Goal: Task Accomplishment & Management: Use online tool/utility

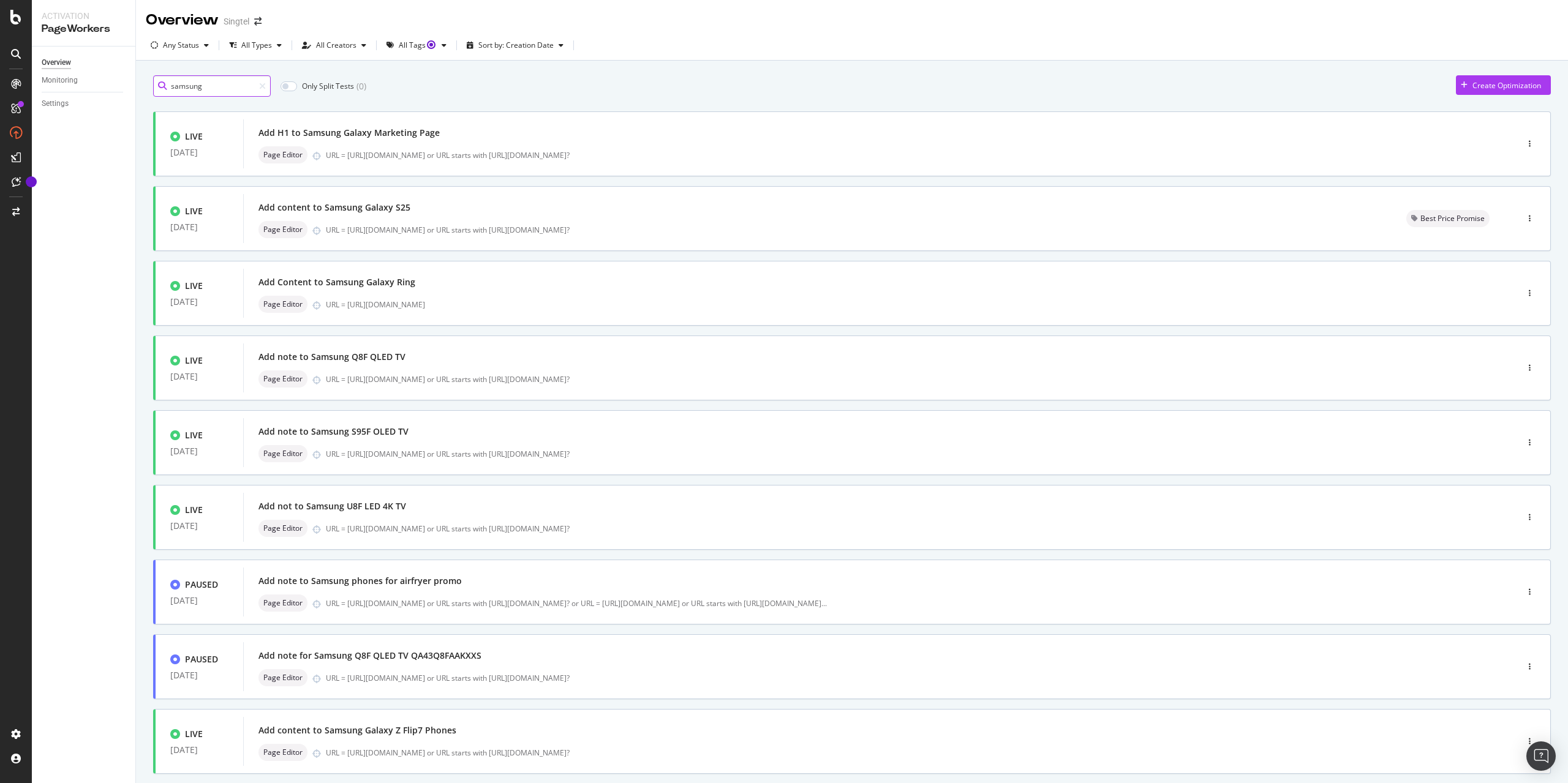
click at [240, 85] on input "samsung" at bounding box center [211, 86] width 117 height 21
click at [1523, 661] on div "button" at bounding box center [1529, 666] width 12 height 18
click at [1505, 692] on div "Edit" at bounding box center [1501, 689] width 13 height 10
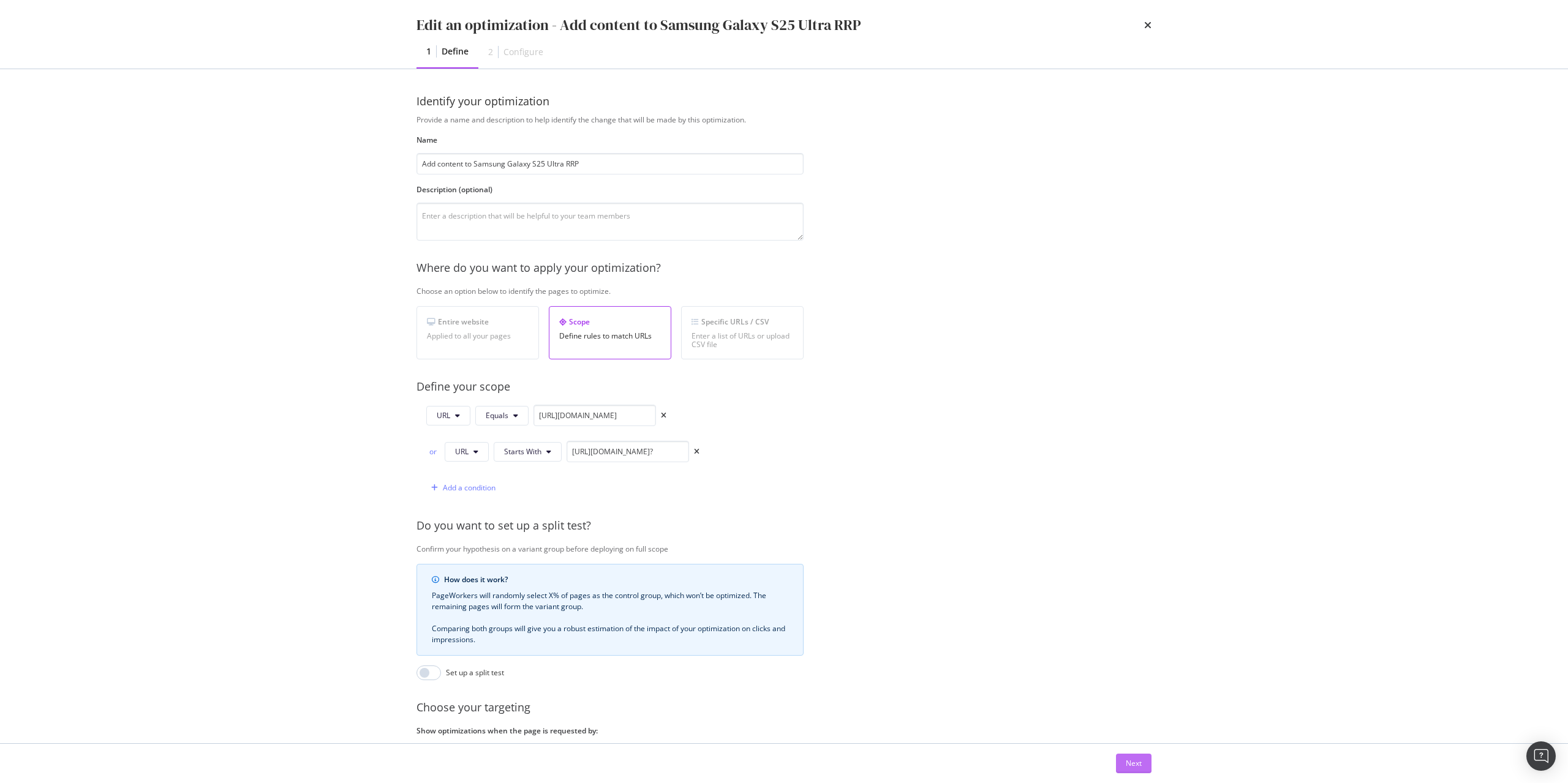
click at [1137, 767] on div "Next" at bounding box center [1133, 763] width 16 height 10
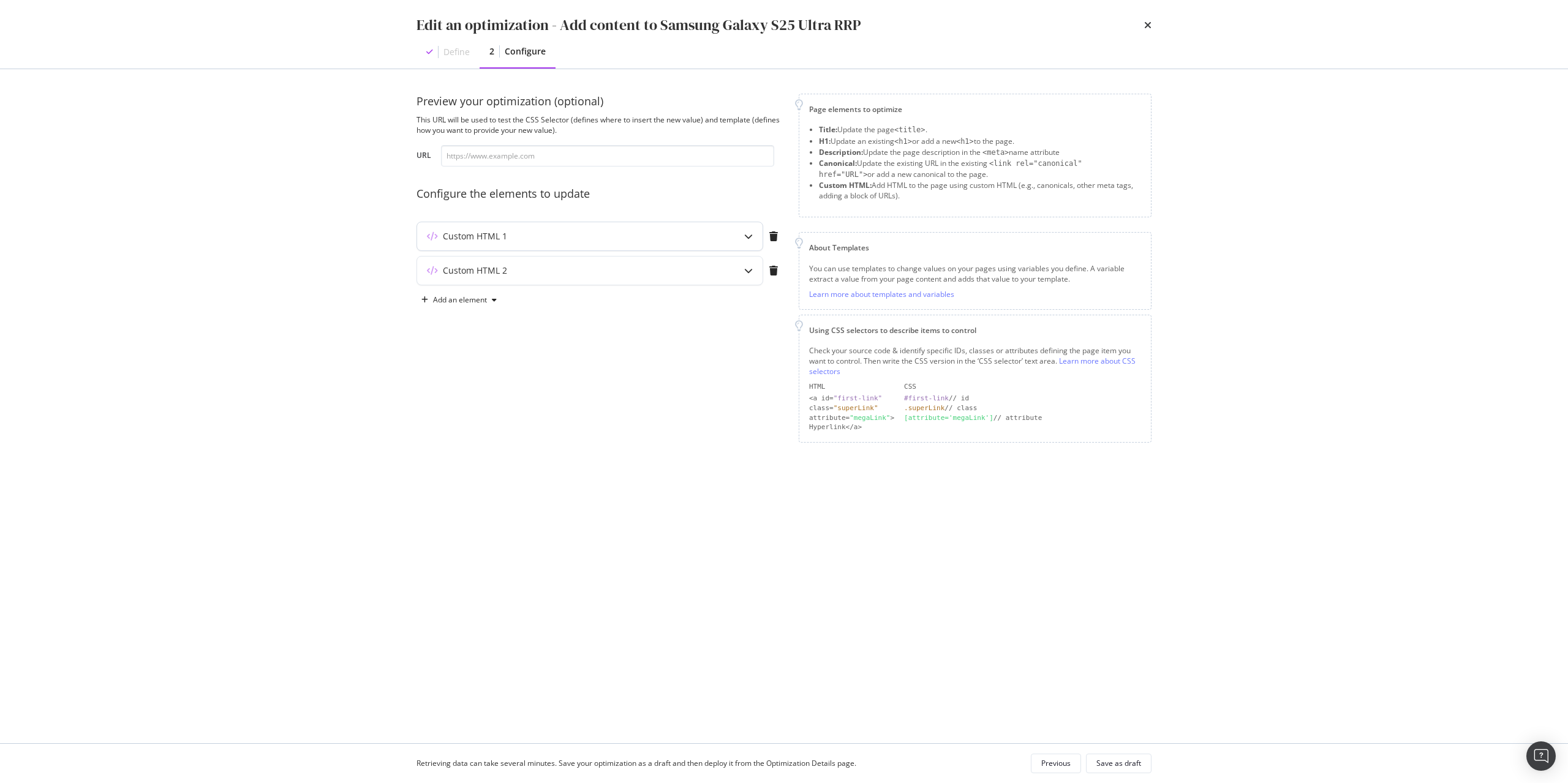
click at [615, 228] on div "Custom HTML 1" at bounding box center [590, 236] width 346 height 28
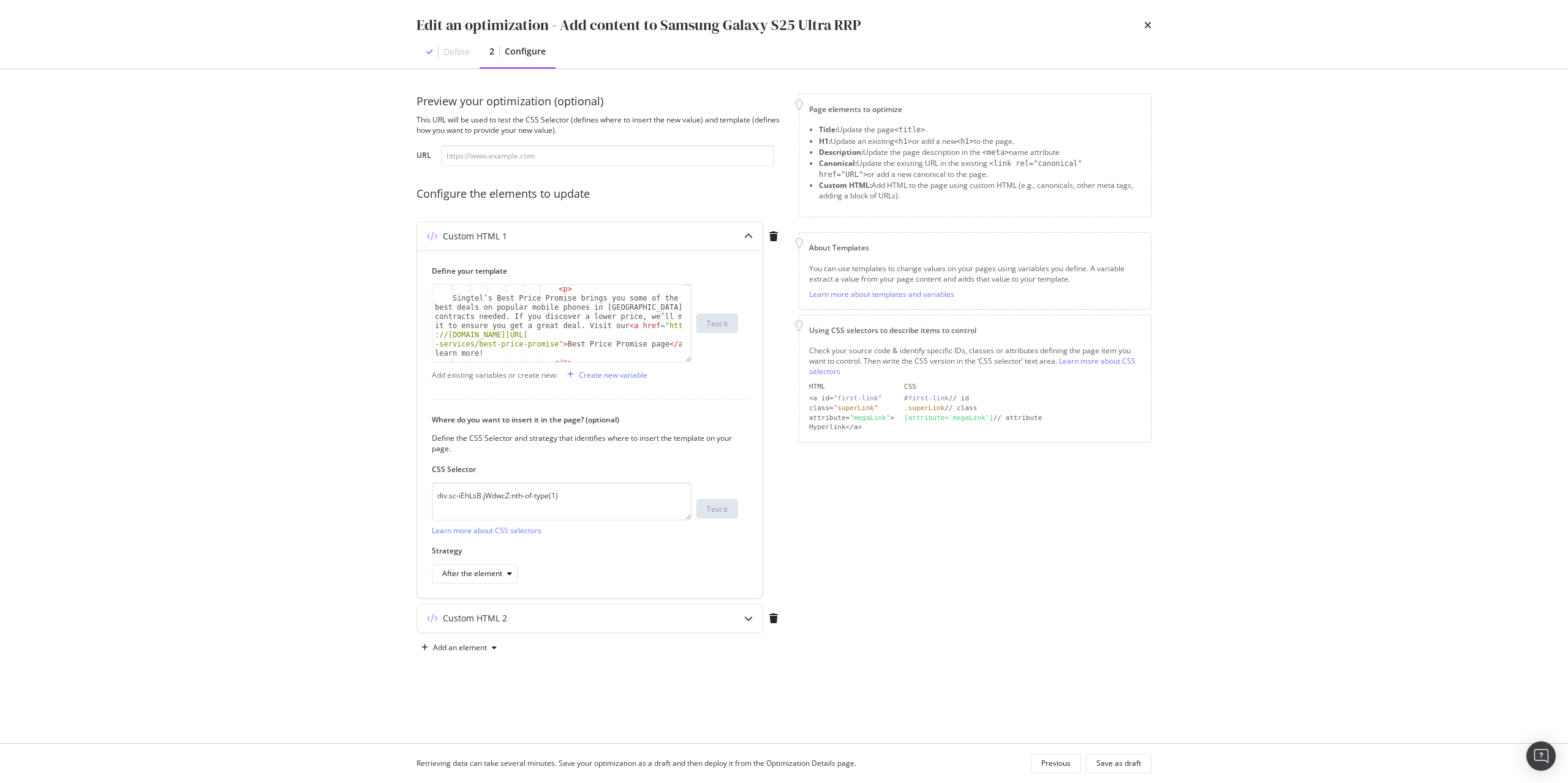
scroll to position [147, 0]
drag, startPoint x: 546, startPoint y: 352, endPoint x: 541, endPoint y: 348, distance: 6.4
click at [541, 348] on div "< p > The Samsung Galaxy S25 Ultra is the pinnacle of innovation, combining cut…" at bounding box center [557, 351] width 251 height 206
click at [539, 342] on div "< p > The Samsung Galaxy S25 Ultra is the pinnacle of innovation, combining cut…" at bounding box center [556, 323] width 249 height 77
drag, startPoint x: 477, startPoint y: 342, endPoint x: 539, endPoint y: 354, distance: 63.2
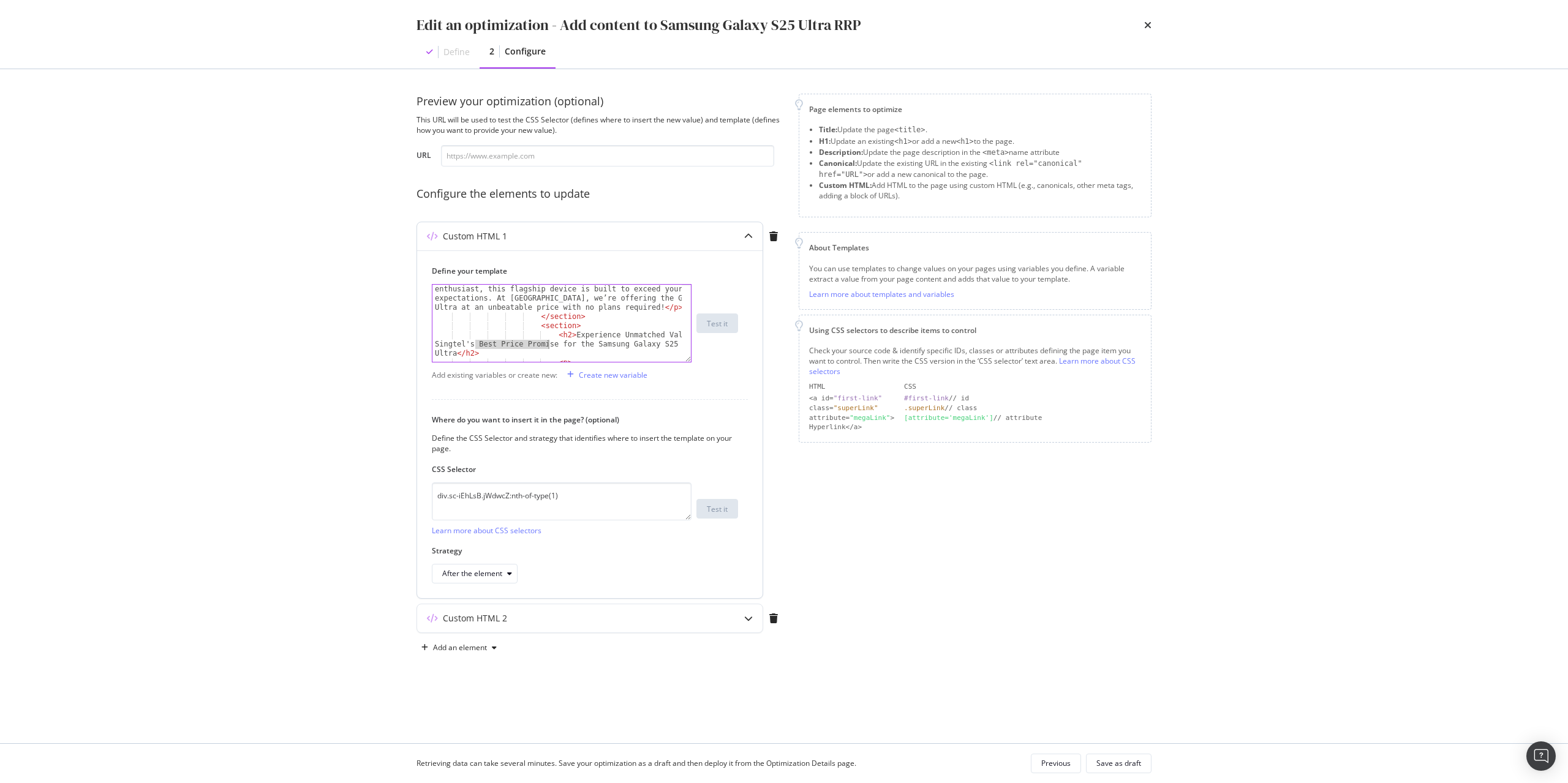
click at [546, 346] on div "< p > The Samsung Galaxy S25 Ultra is the pinnacle of innovation, combining cut…" at bounding box center [557, 351] width 251 height 206
click at [549, 353] on div "< p > The Samsung Galaxy S25 Ultra is the pinnacle of innovation, combining cut…" at bounding box center [557, 351] width 251 height 206
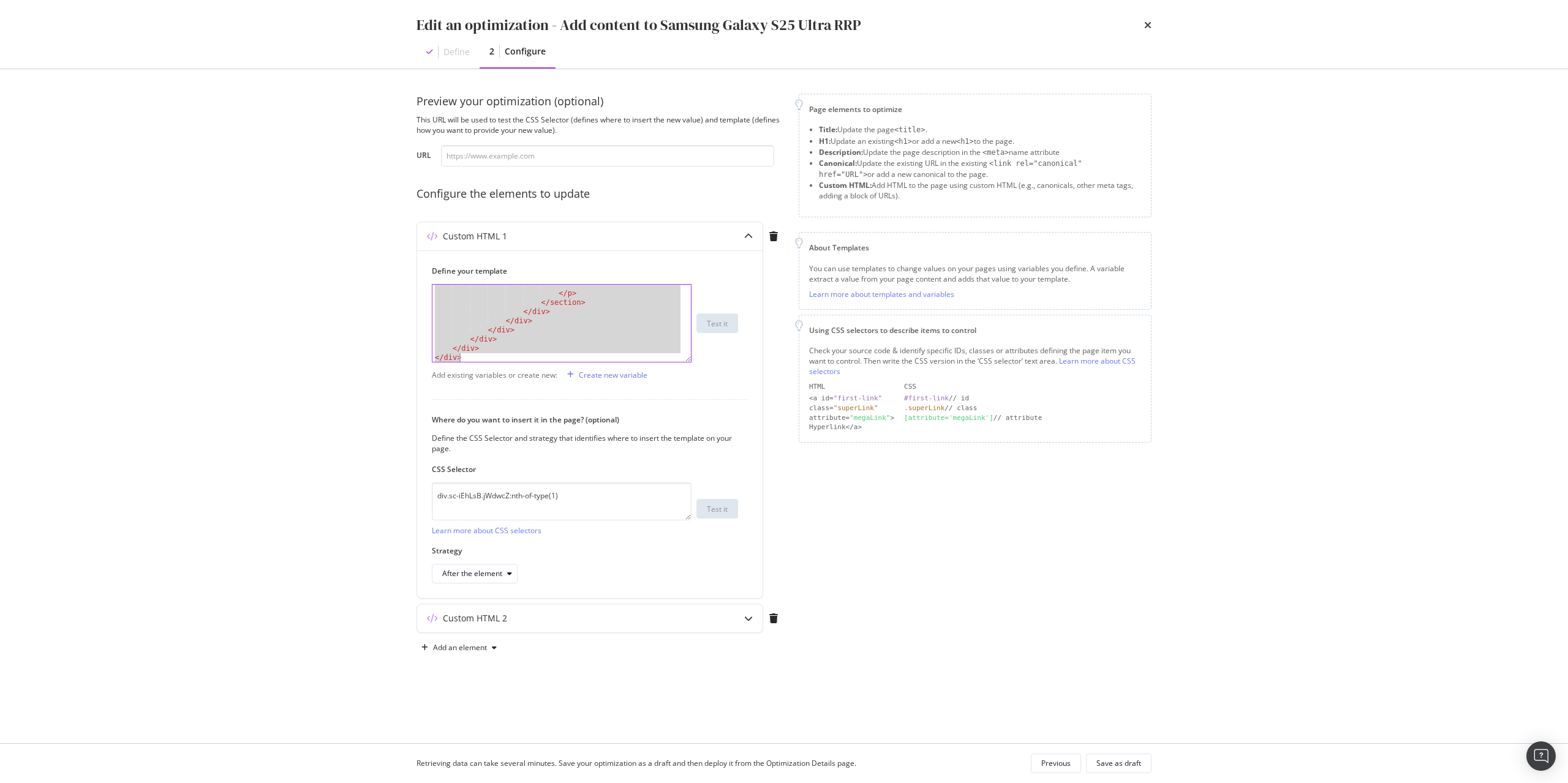
drag, startPoint x: 434, startPoint y: 289, endPoint x: 886, endPoint y: 584, distance: 539.7
click at [758, 653] on div "Preview your optimization (optional) This URL will be used to test the CSS Sele…" at bounding box center [600, 375] width 367 height 564
click at [682, 389] on div "Define your template </div> </div> </ p > </ section > </ div > </ div > </ div…" at bounding box center [590, 424] width 346 height 347
click at [630, 333] on div "< div class = "sc-ePIFMk bKuyNs" > < div class = "sc-dJjYzT hAvEnv" > < div cla…" at bounding box center [556, 323] width 249 height 77
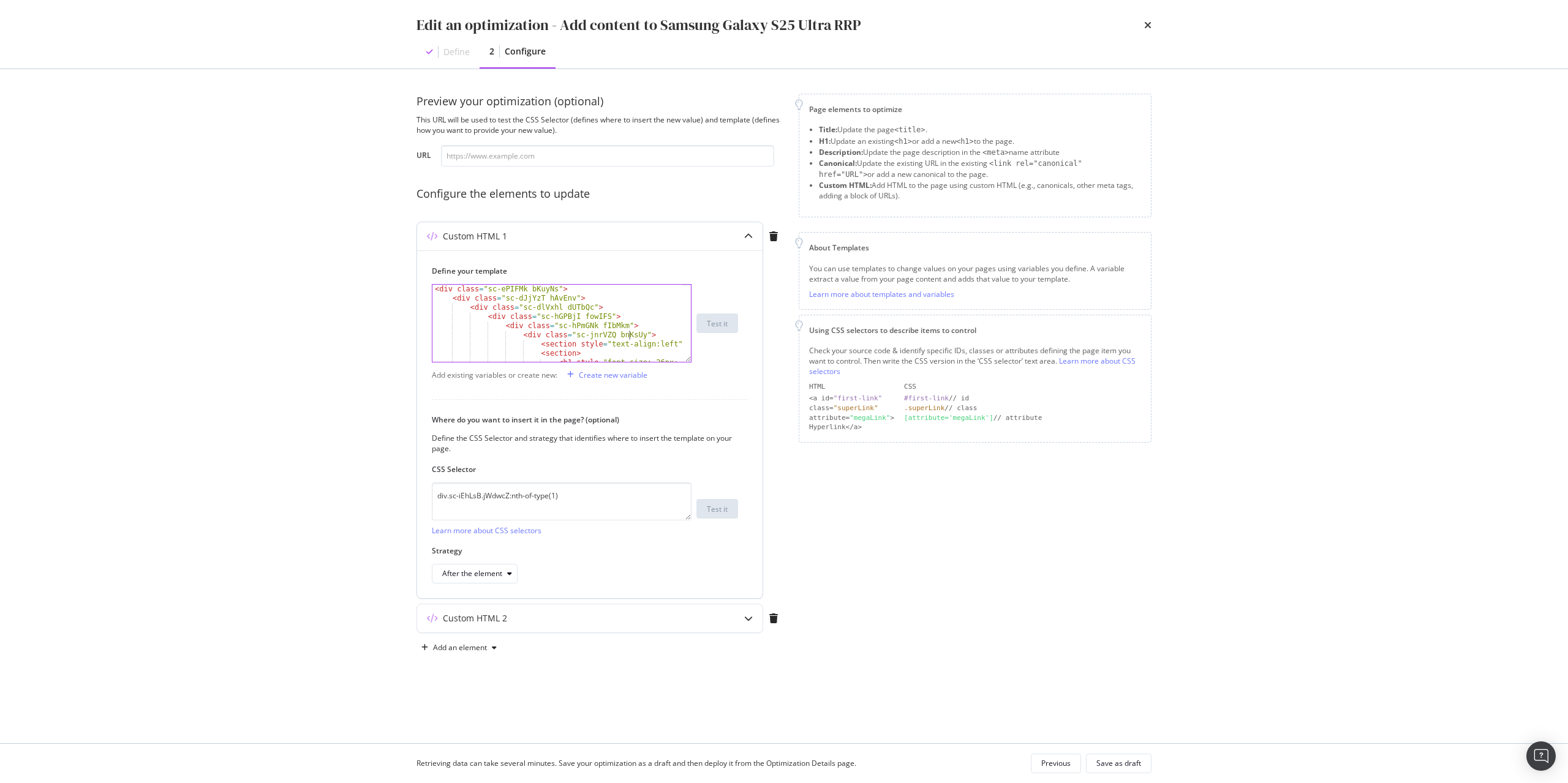
click at [628, 335] on div "< div class = "sc-ePIFMk bKuyNs" > < div class = "sc-dJjYzT hAvEnv" > < div cla…" at bounding box center [557, 347] width 251 height 124
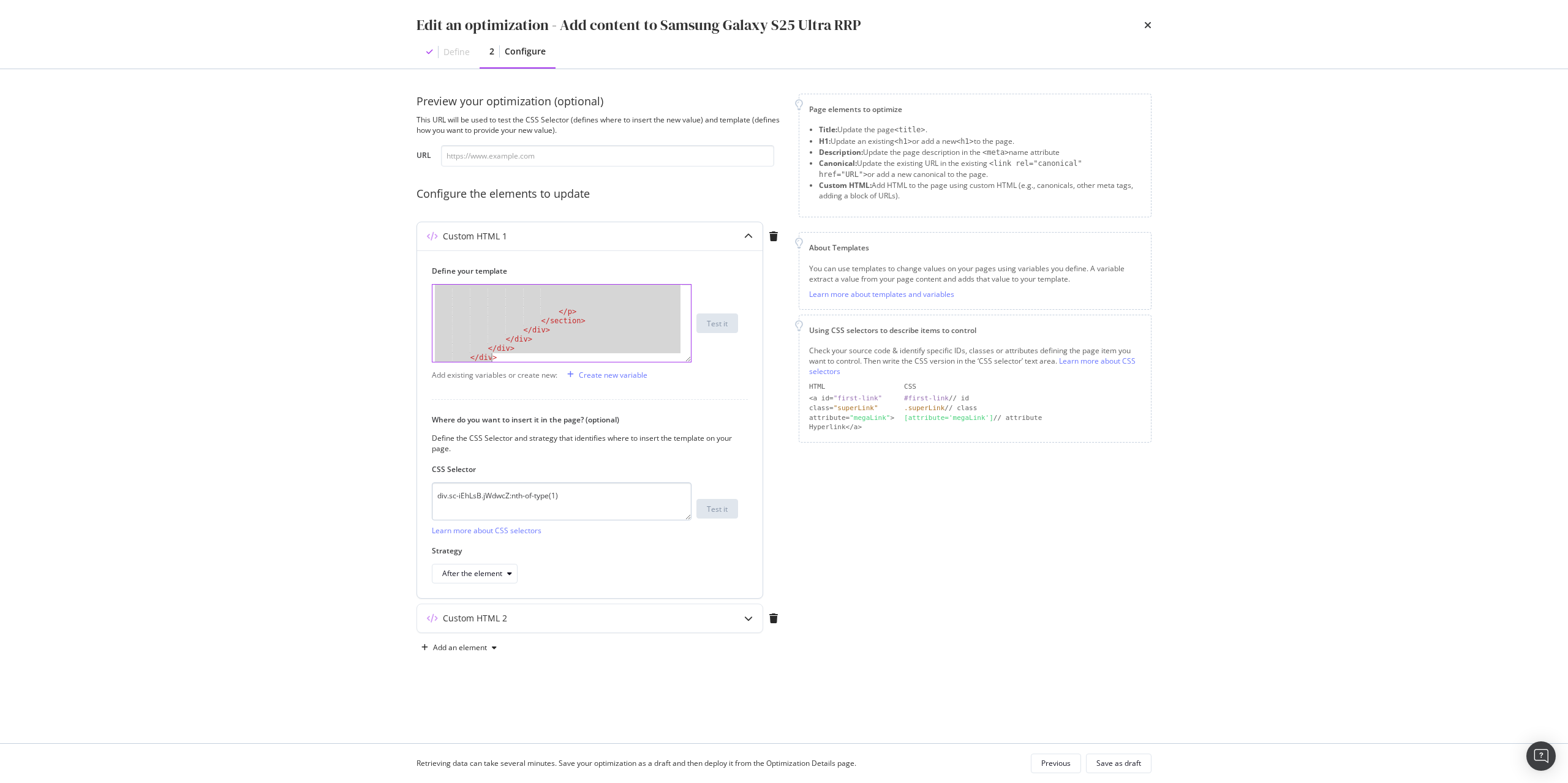
scroll to position [969, 0]
drag, startPoint x: 434, startPoint y: 290, endPoint x: 693, endPoint y: 495, distance: 330.3
click at [687, 501] on div "Define your template <div class="sc-jnrVZQ bnKsUy"> </ p > </ section > </ div …" at bounding box center [590, 424] width 346 height 347
paste textarea "Cursor at row 62"
type textarea "</div>"
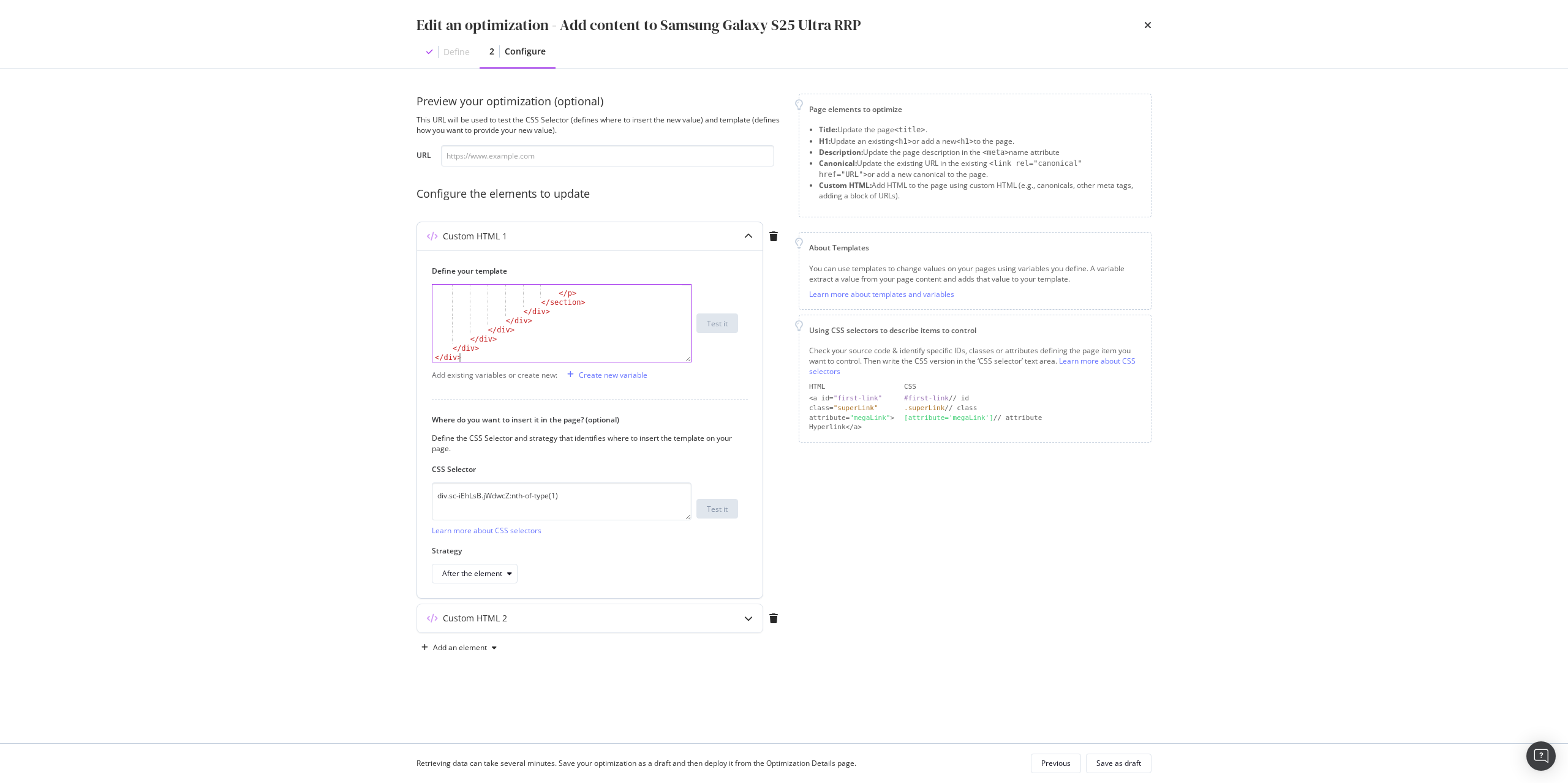
scroll to position [905, 0]
click at [1131, 756] on div "Save as draft" at bounding box center [1119, 763] width 45 height 17
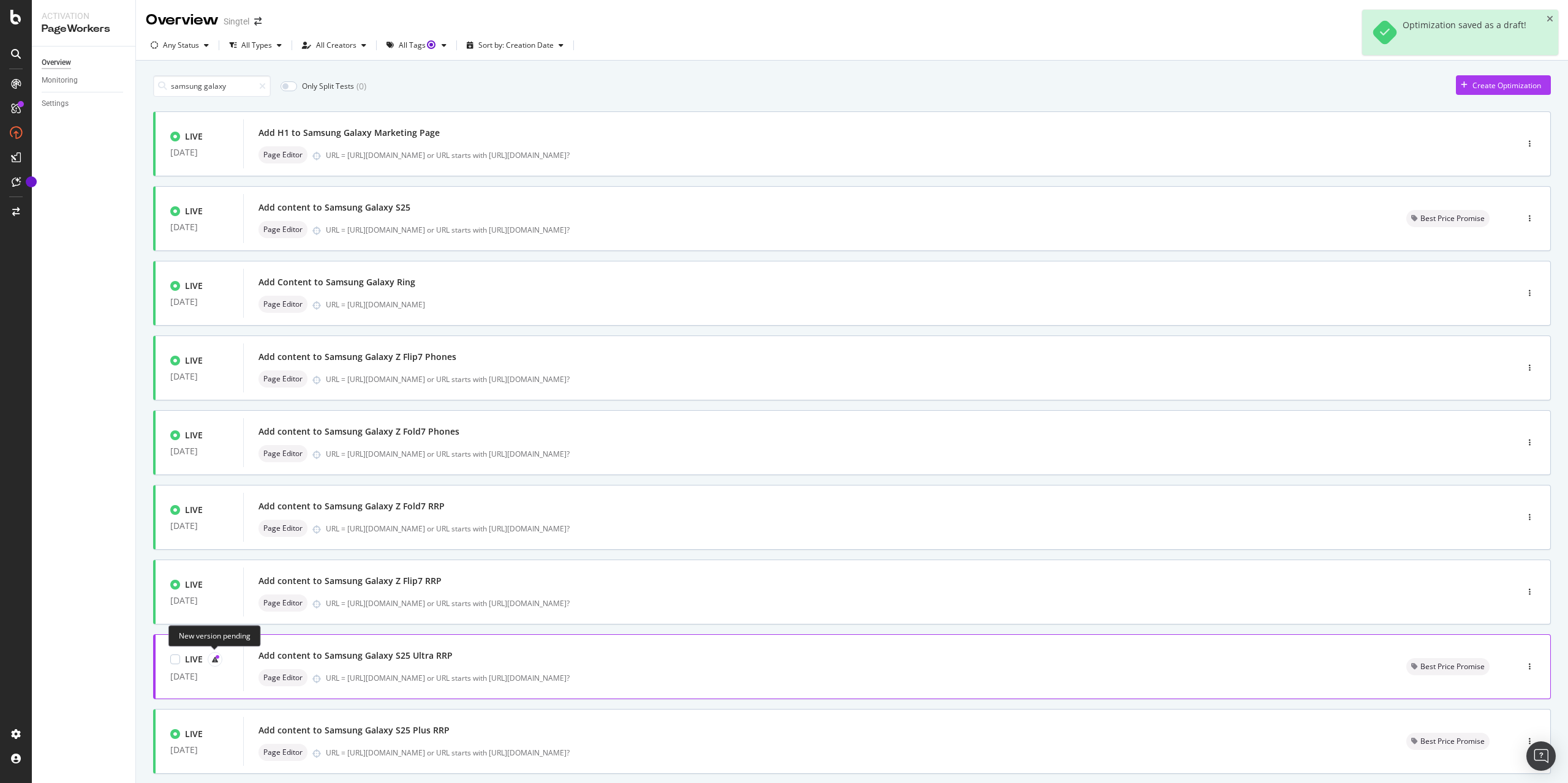
click at [217, 656] on div at bounding box center [215, 659] width 15 height 15
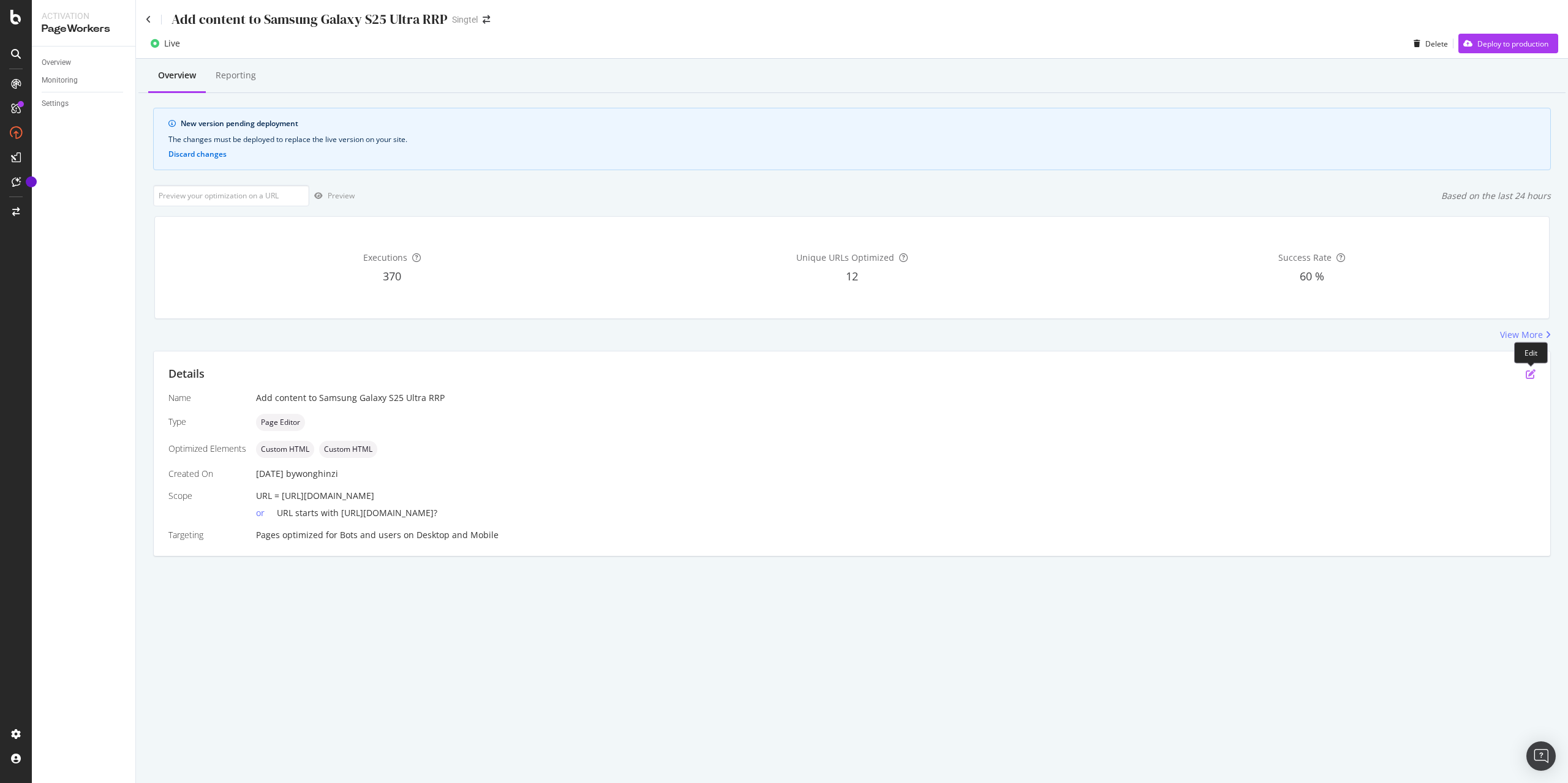
click at [1527, 376] on icon "pen-to-square" at bounding box center [1529, 373] width 9 height 9
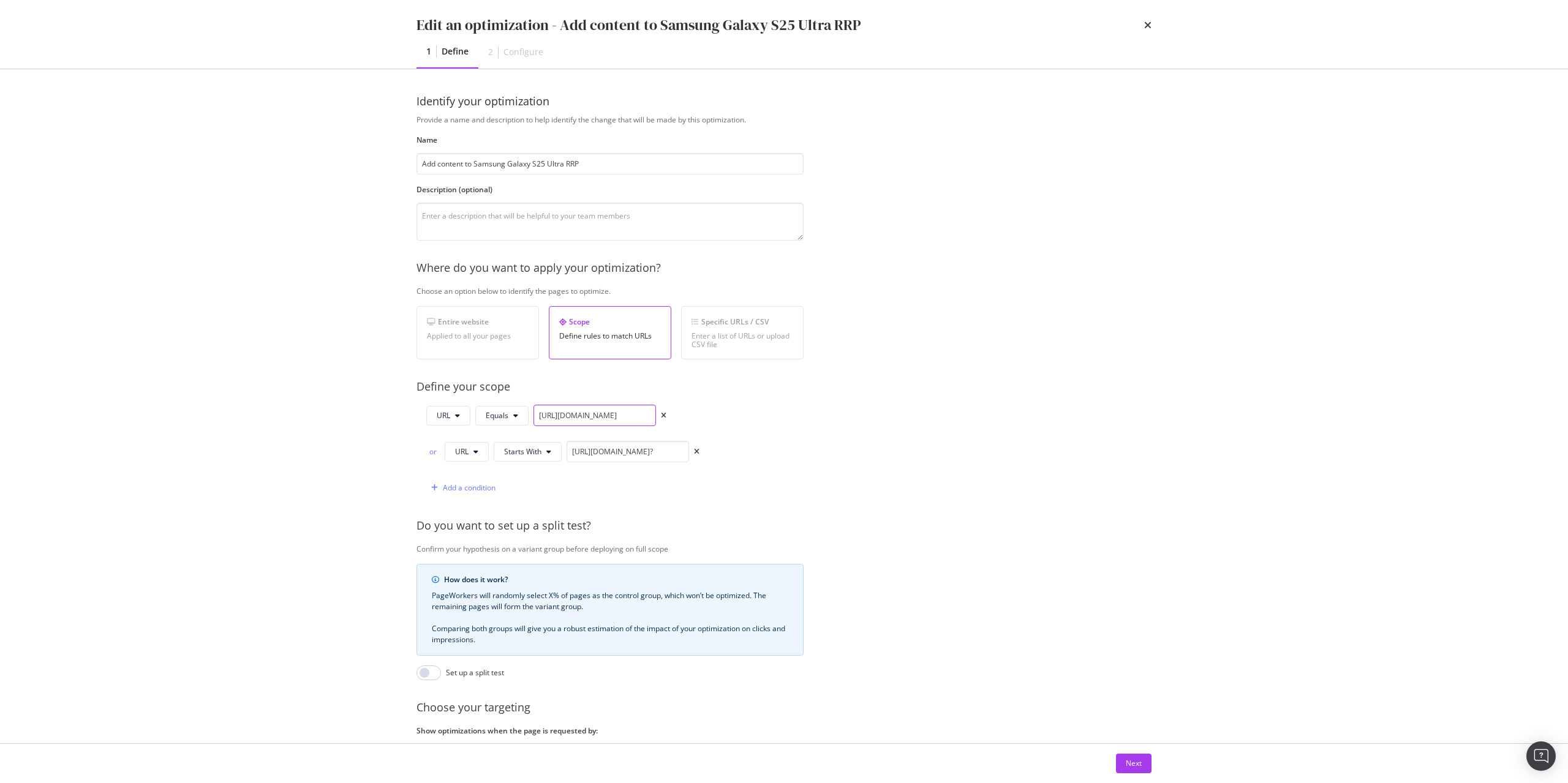
scroll to position [0, 150]
drag, startPoint x: 600, startPoint y: 415, endPoint x: 723, endPoint y: 482, distance: 140.1
click at [907, 463] on div "Provide a name and description to help identify the change that will be made by…" at bounding box center [784, 463] width 735 height 697
drag, startPoint x: 899, startPoint y: 489, endPoint x: 994, endPoint y: 519, distance: 99.6
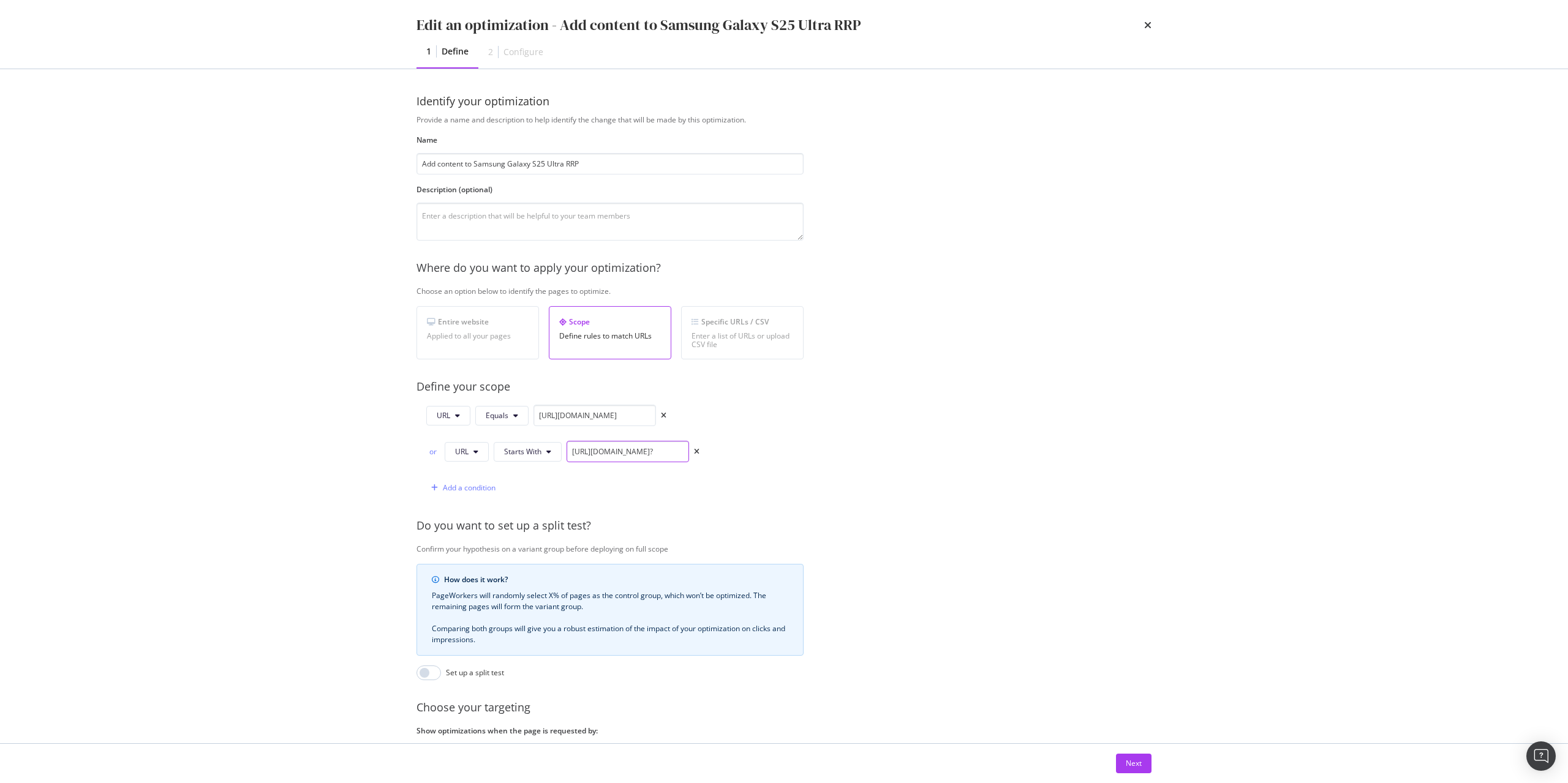
click at [1020, 510] on div "Provide a name and description to help identify the change that will be made by…" at bounding box center [784, 463] width 735 height 697
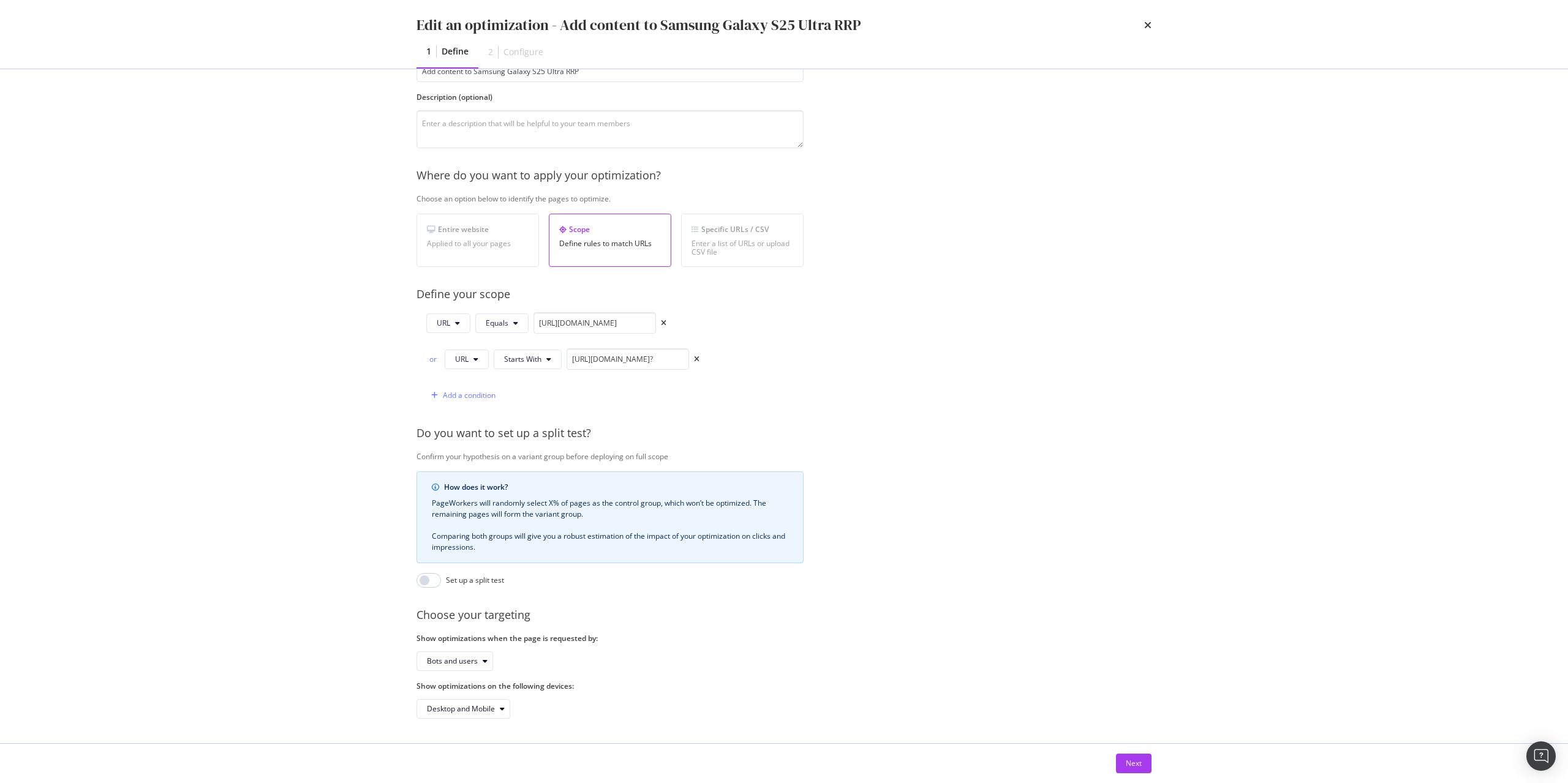
click at [971, 524] on div "Provide a name and description to help identify the change that will be made by…" at bounding box center [784, 371] width 735 height 697
click at [1127, 762] on div "Next" at bounding box center [1133, 763] width 16 height 10
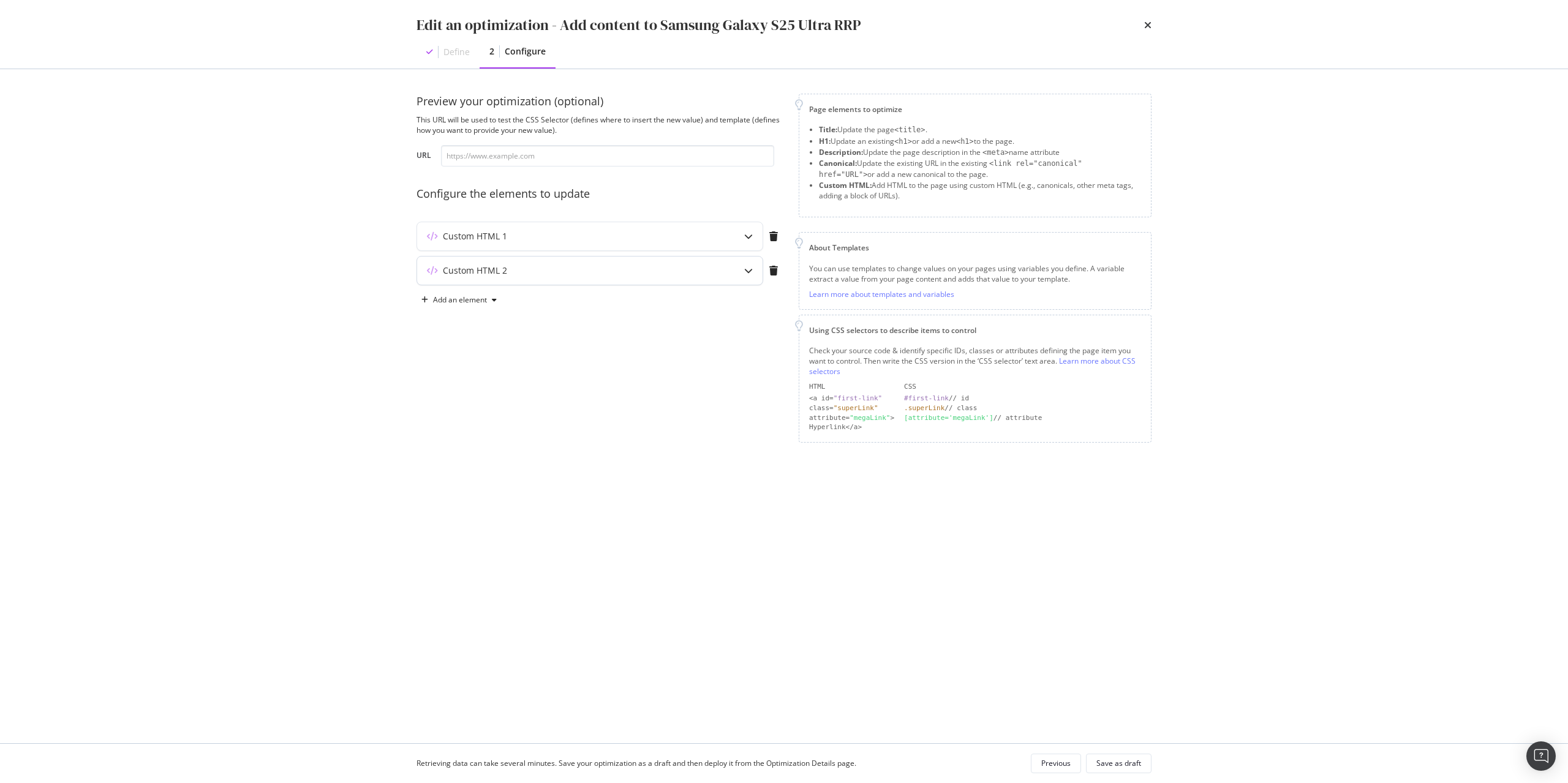
click at [623, 280] on div "Custom HTML 2" at bounding box center [590, 270] width 346 height 28
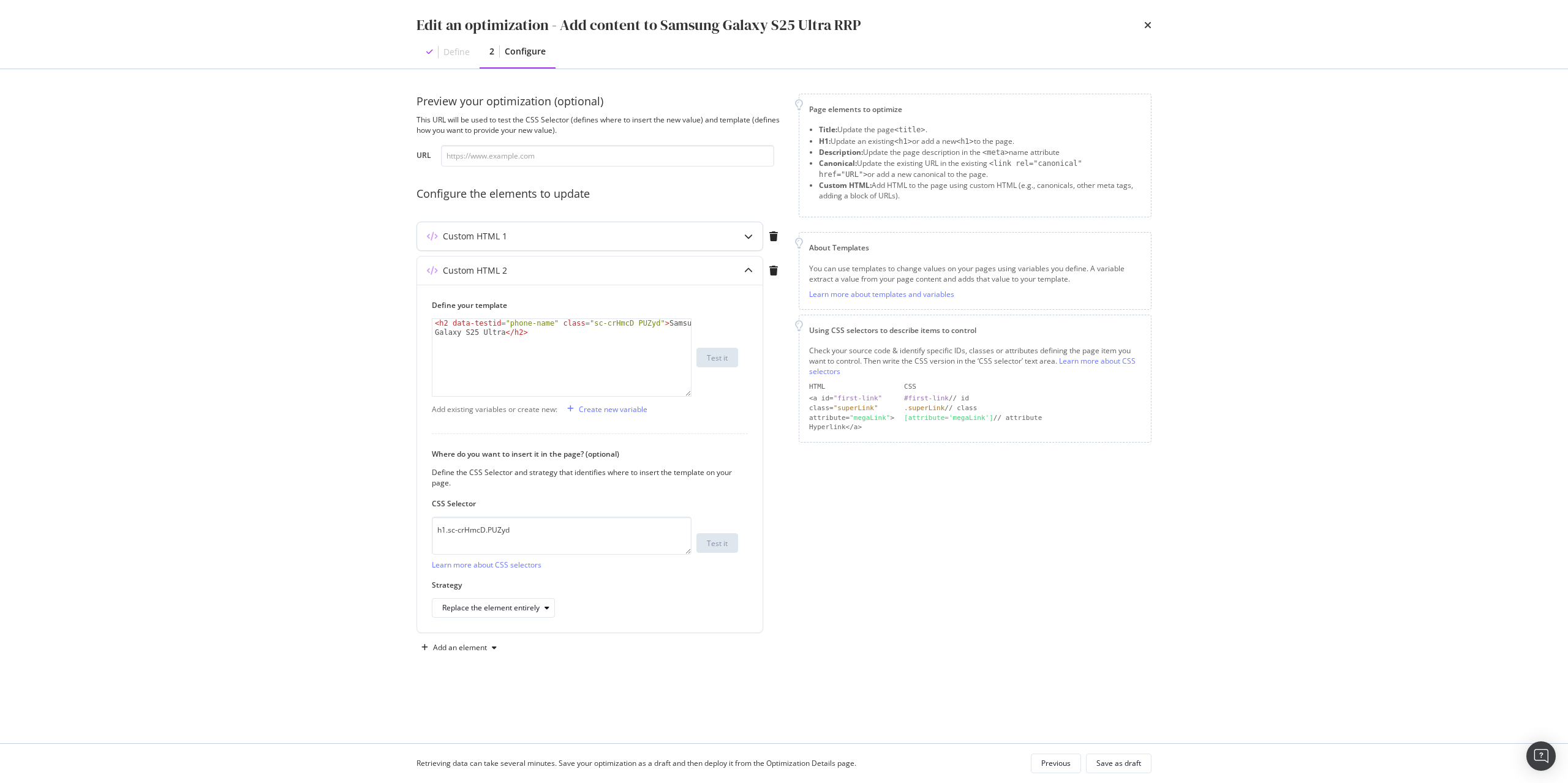
click at [578, 237] on div "Custom HTML 1" at bounding box center [565, 236] width 297 height 12
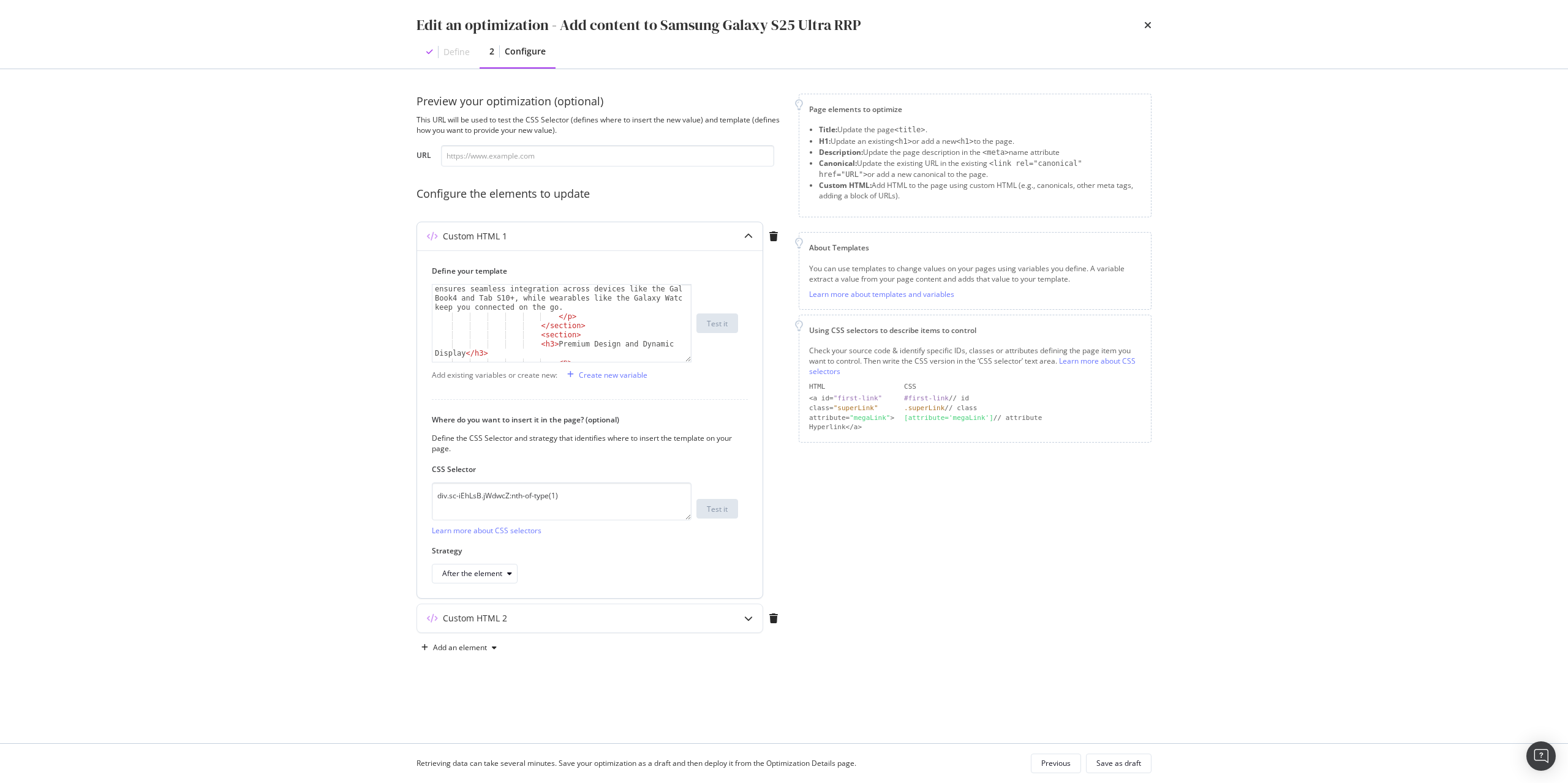
scroll to position [330, 0]
click at [1127, 769] on div "Save as draft" at bounding box center [1119, 763] width 45 height 17
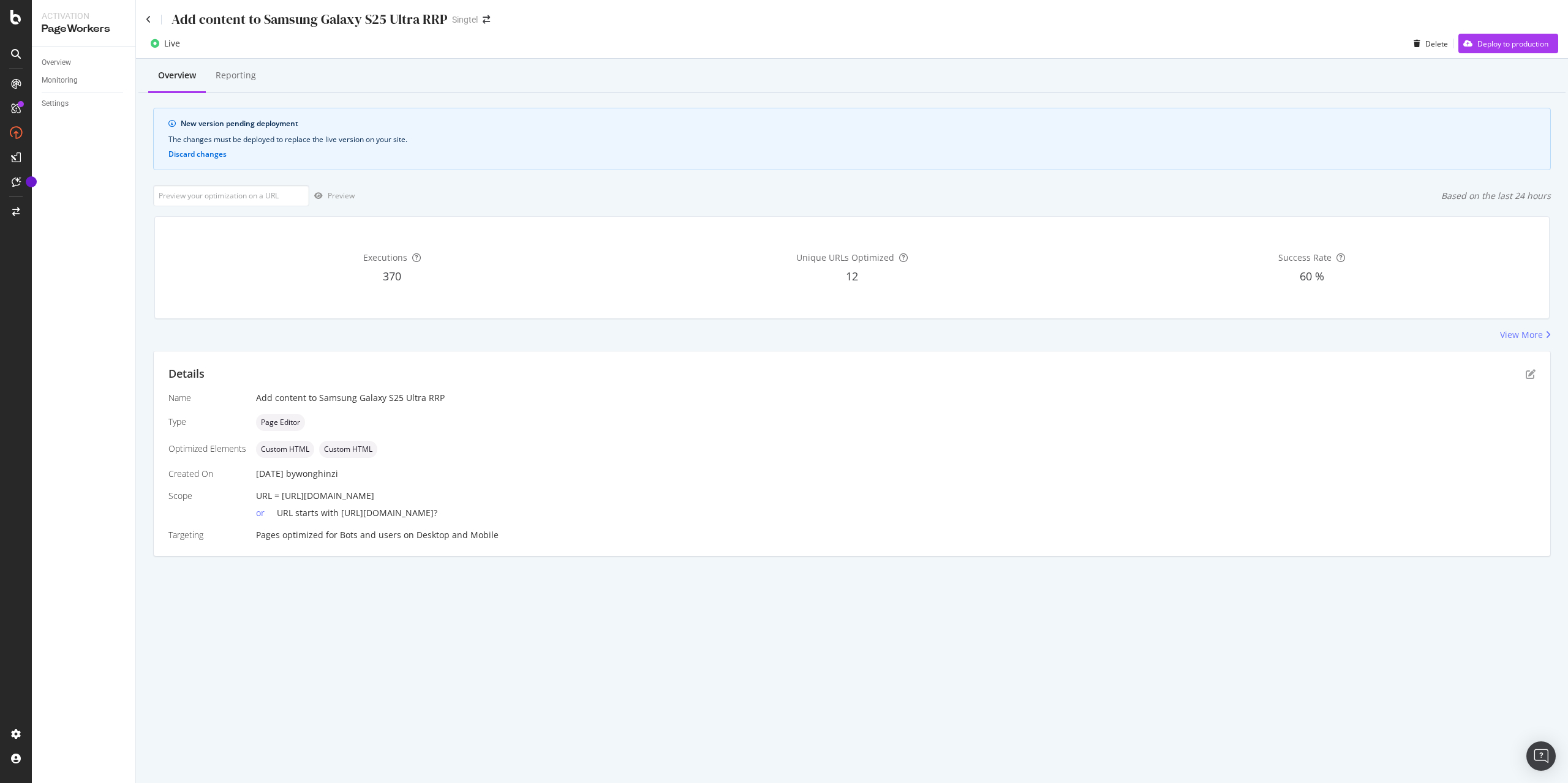
click at [1547, 16] on div "Add content to Samsung Galaxy S25 Ultra RRP Singtel" at bounding box center [852, 15] width 1432 height 29
click at [1541, 39] on div "Deploy to production" at bounding box center [1512, 44] width 71 height 10
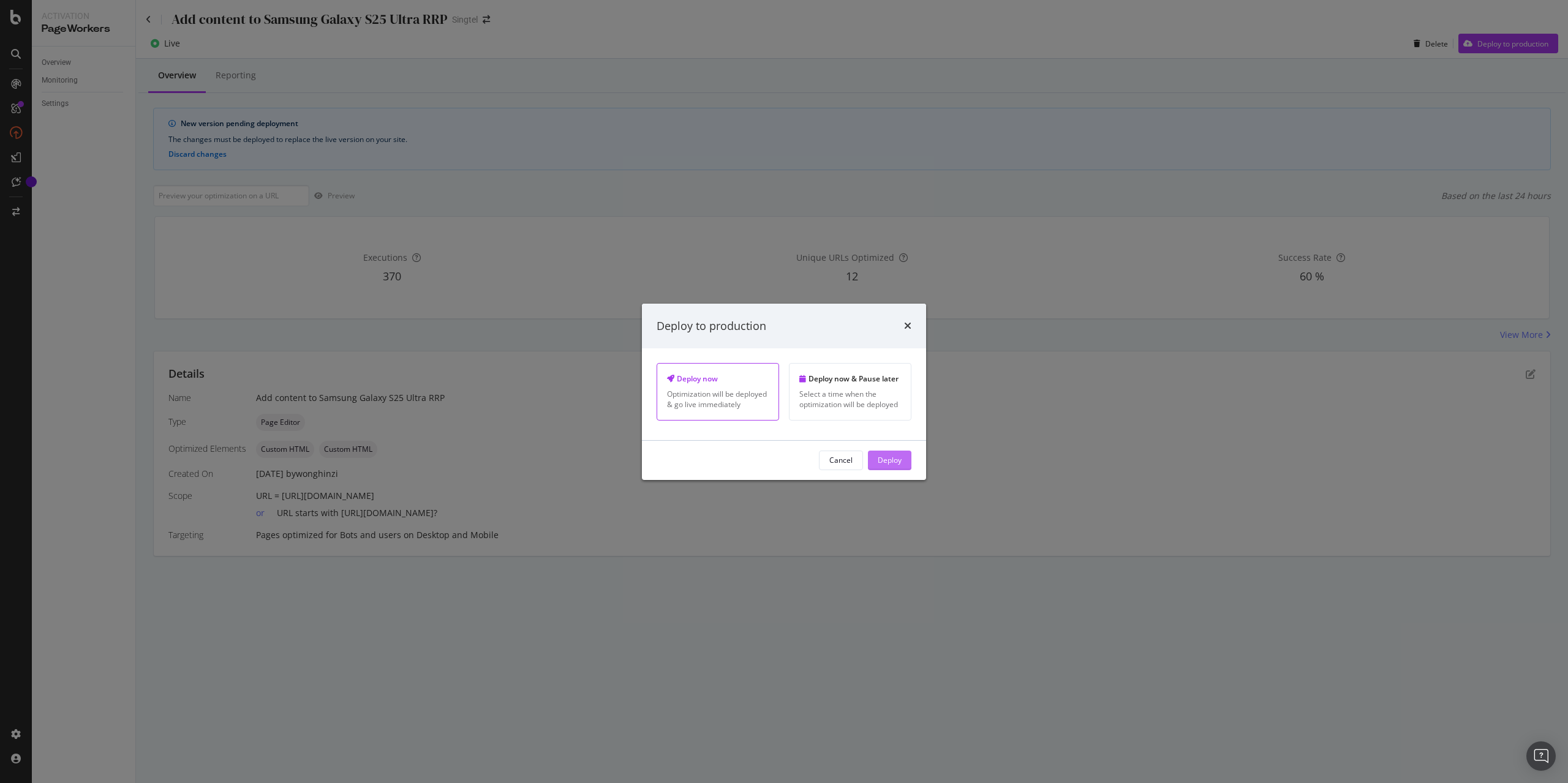
click at [906, 460] on button "Deploy" at bounding box center [889, 460] width 44 height 20
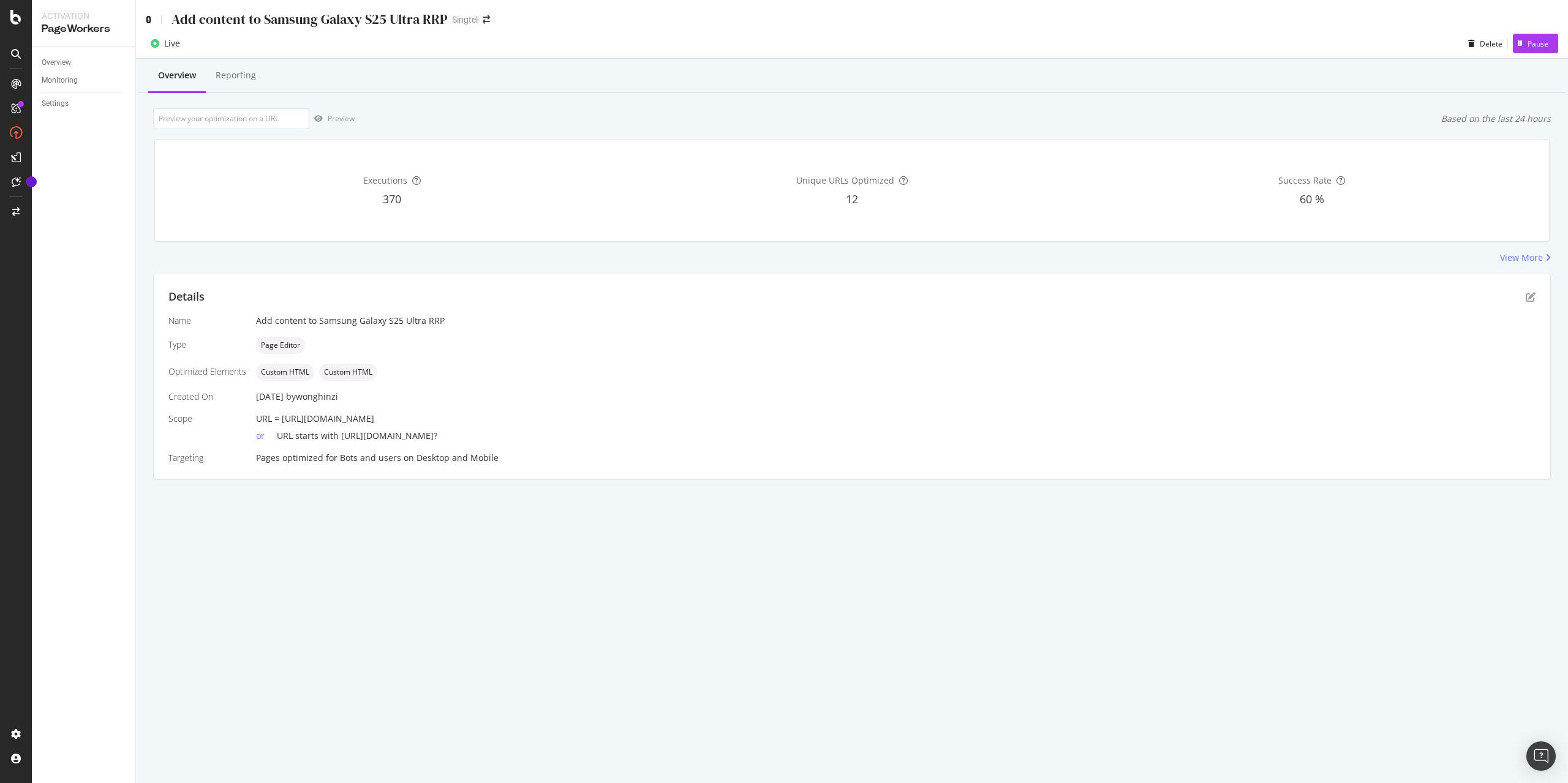
click at [150, 21] on icon at bounding box center [148, 20] width 5 height 9
